Goal: Check status

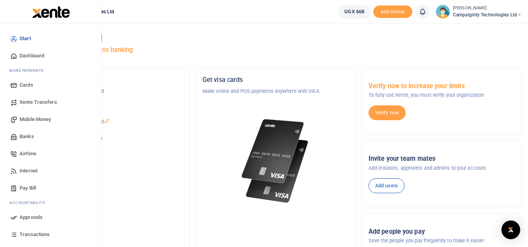
click at [37, 235] on span "Transactions" at bounding box center [35, 235] width 30 height 8
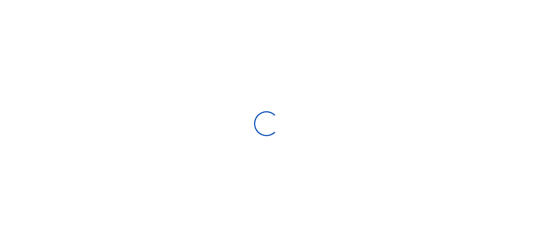
select select
type input "[DATE] - [DATE]"
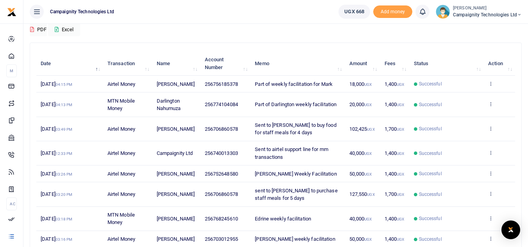
scroll to position [64, 0]
